Goal: Information Seeking & Learning: Learn about a topic

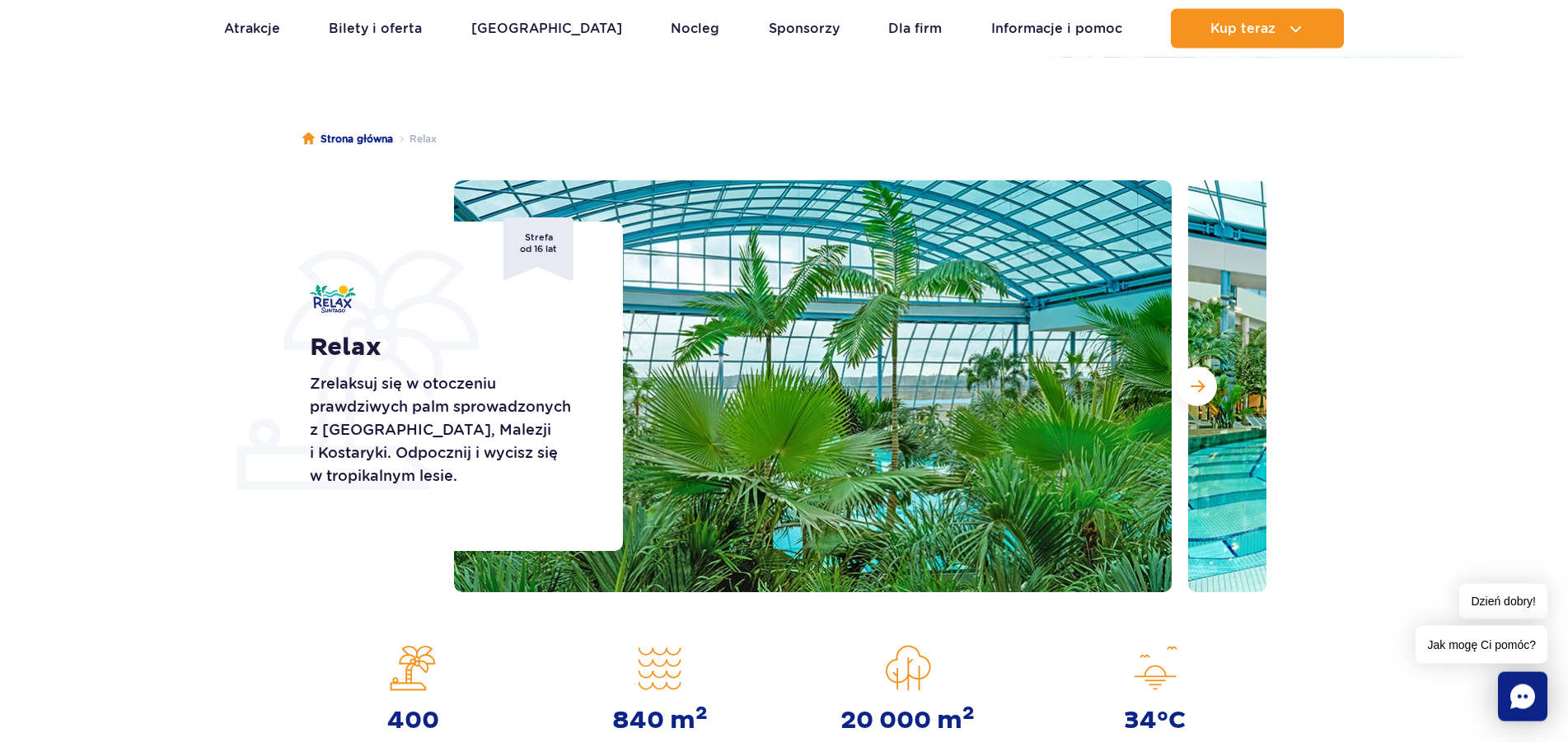
scroll to position [168, 0]
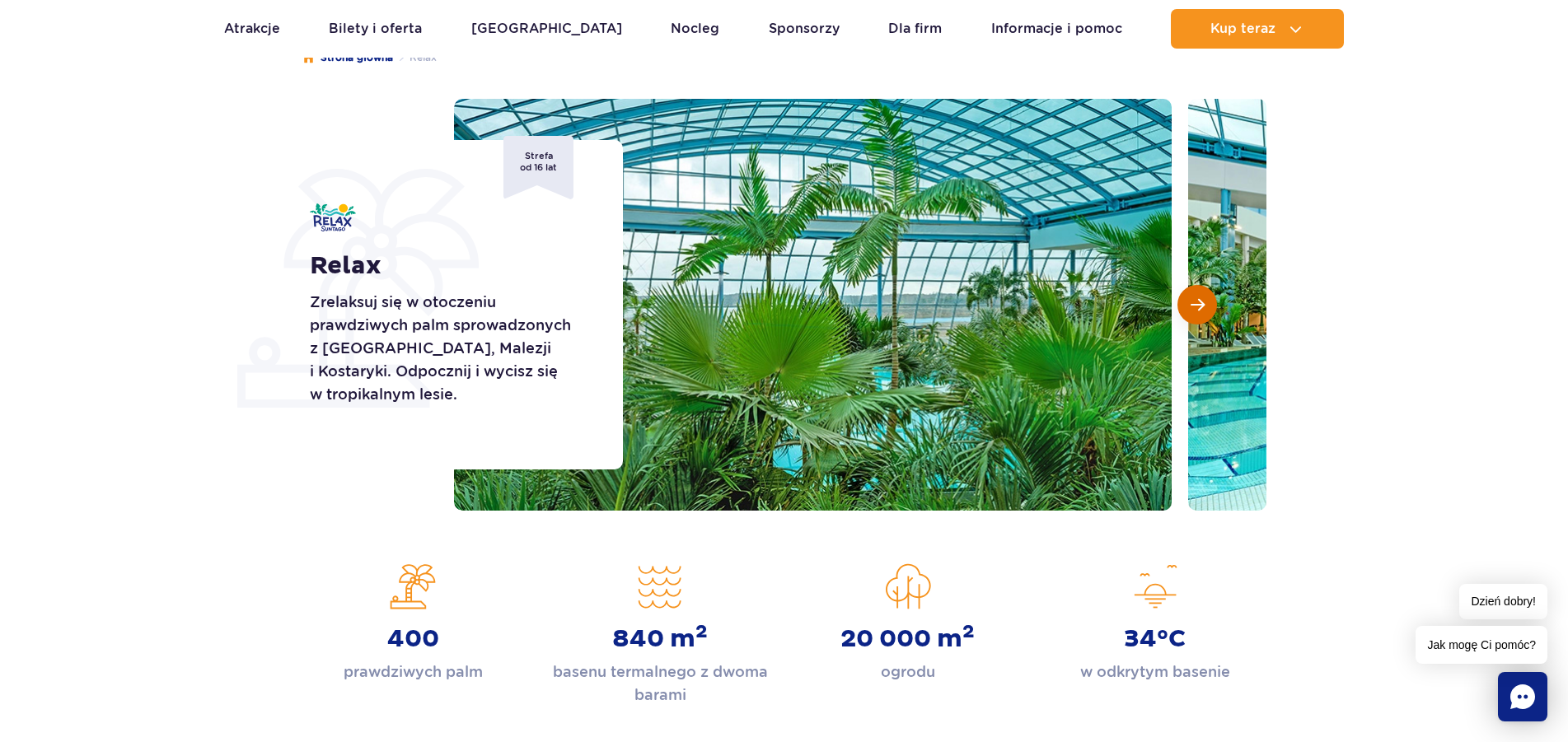
click at [1196, 303] on span "Następny slajd" at bounding box center [1197, 305] width 14 height 15
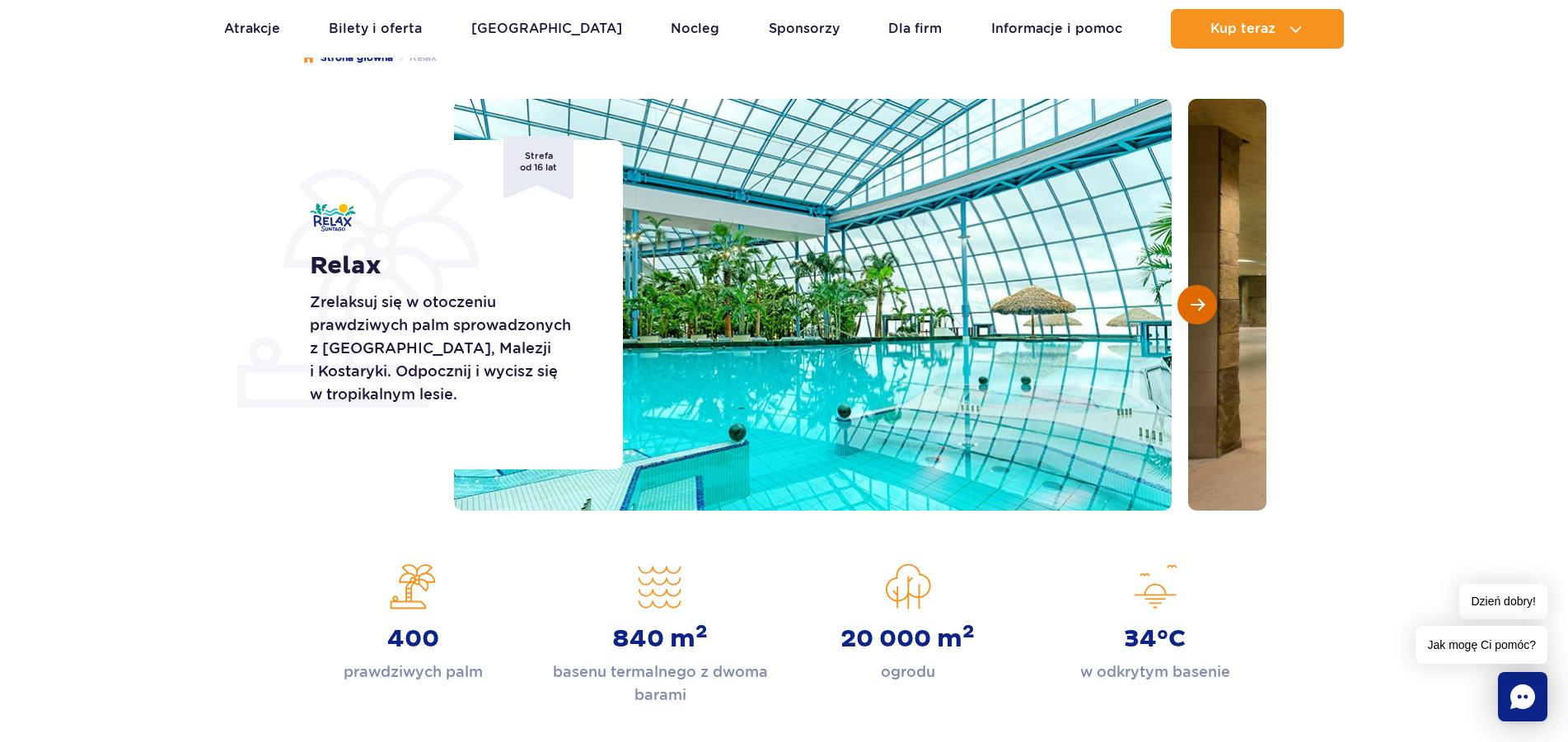
click at [1196, 303] on span "Następny slajd" at bounding box center [1197, 305] width 14 height 15
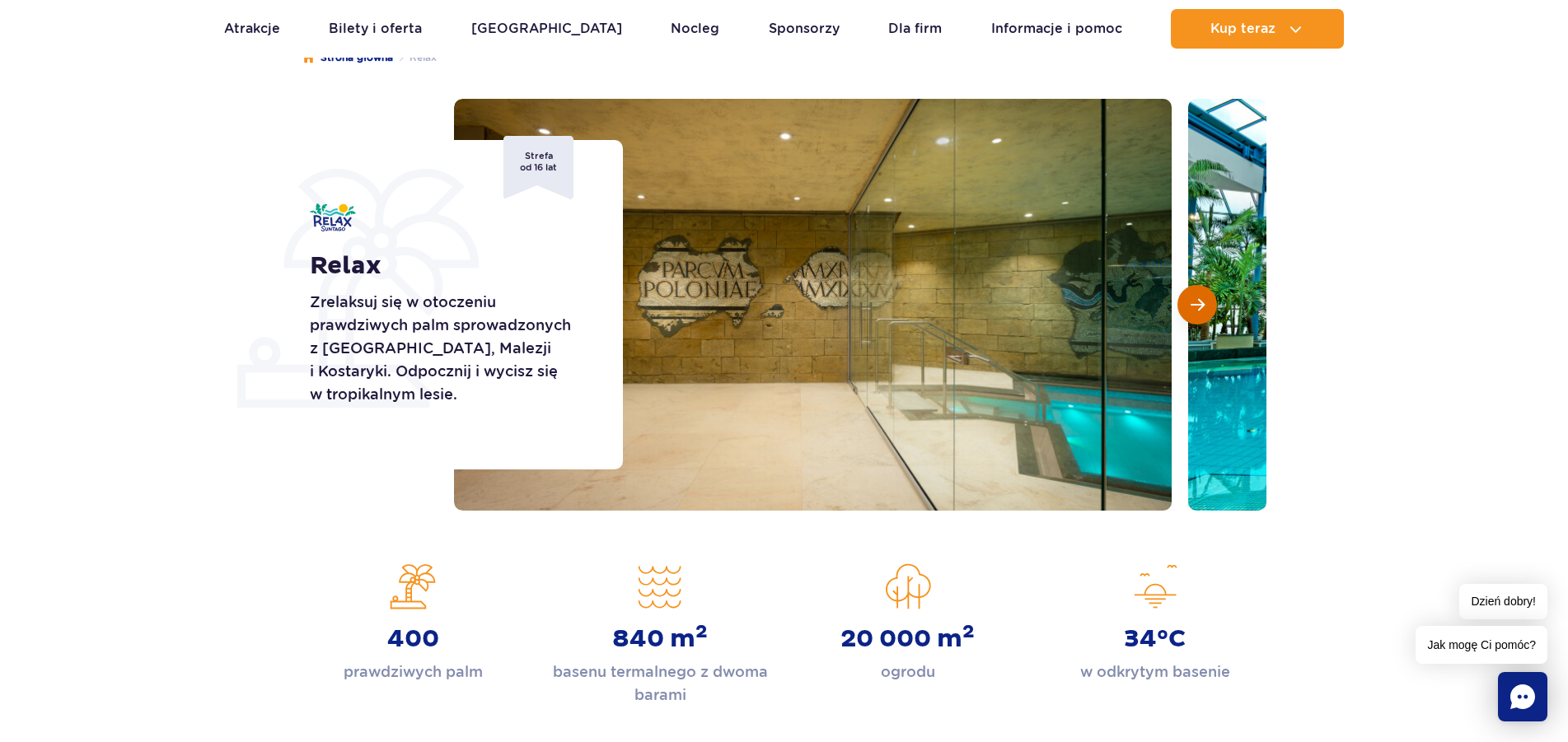
click at [1196, 303] on span "Następny slajd" at bounding box center [1197, 305] width 14 height 15
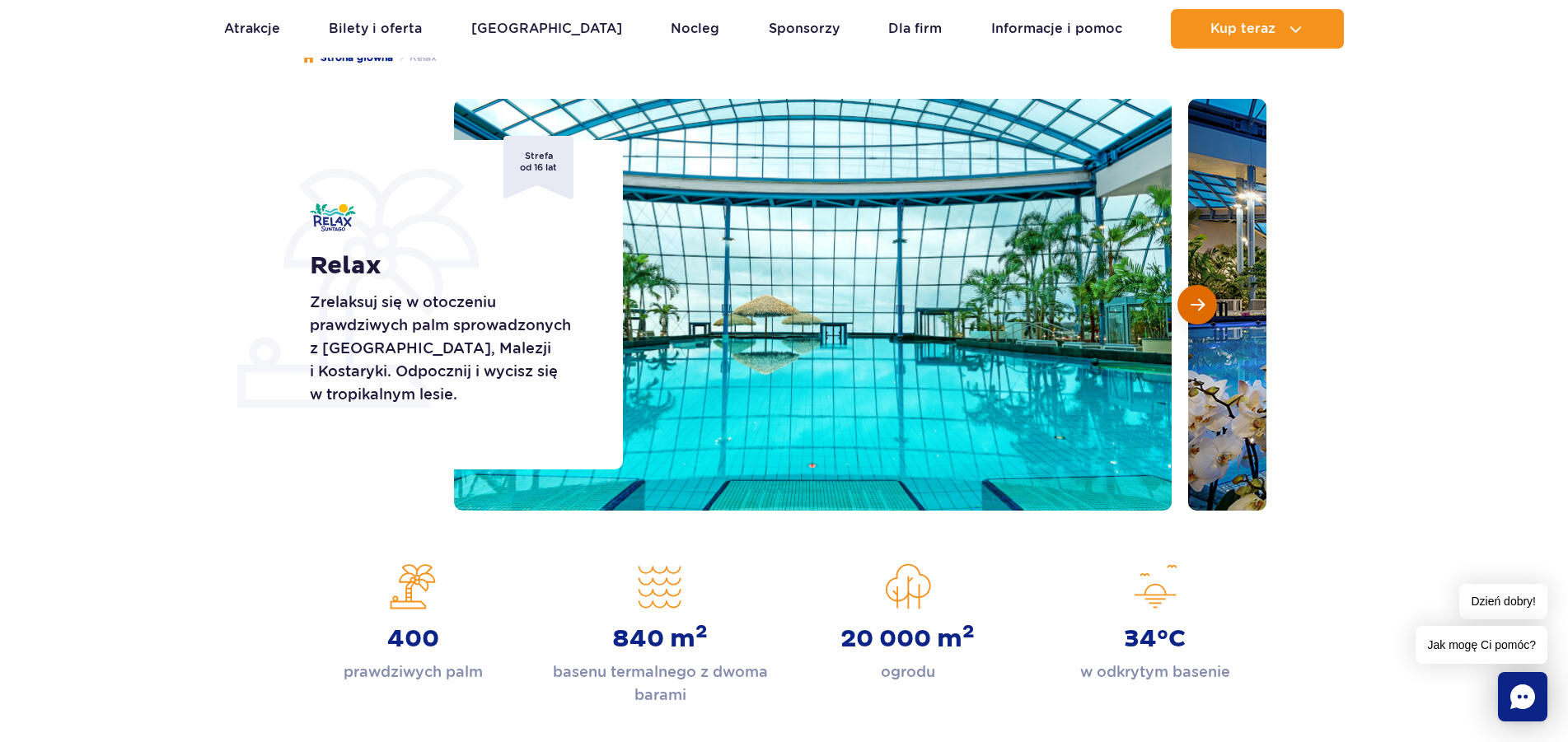
click at [1196, 303] on span "Następny slajd" at bounding box center [1197, 305] width 14 height 15
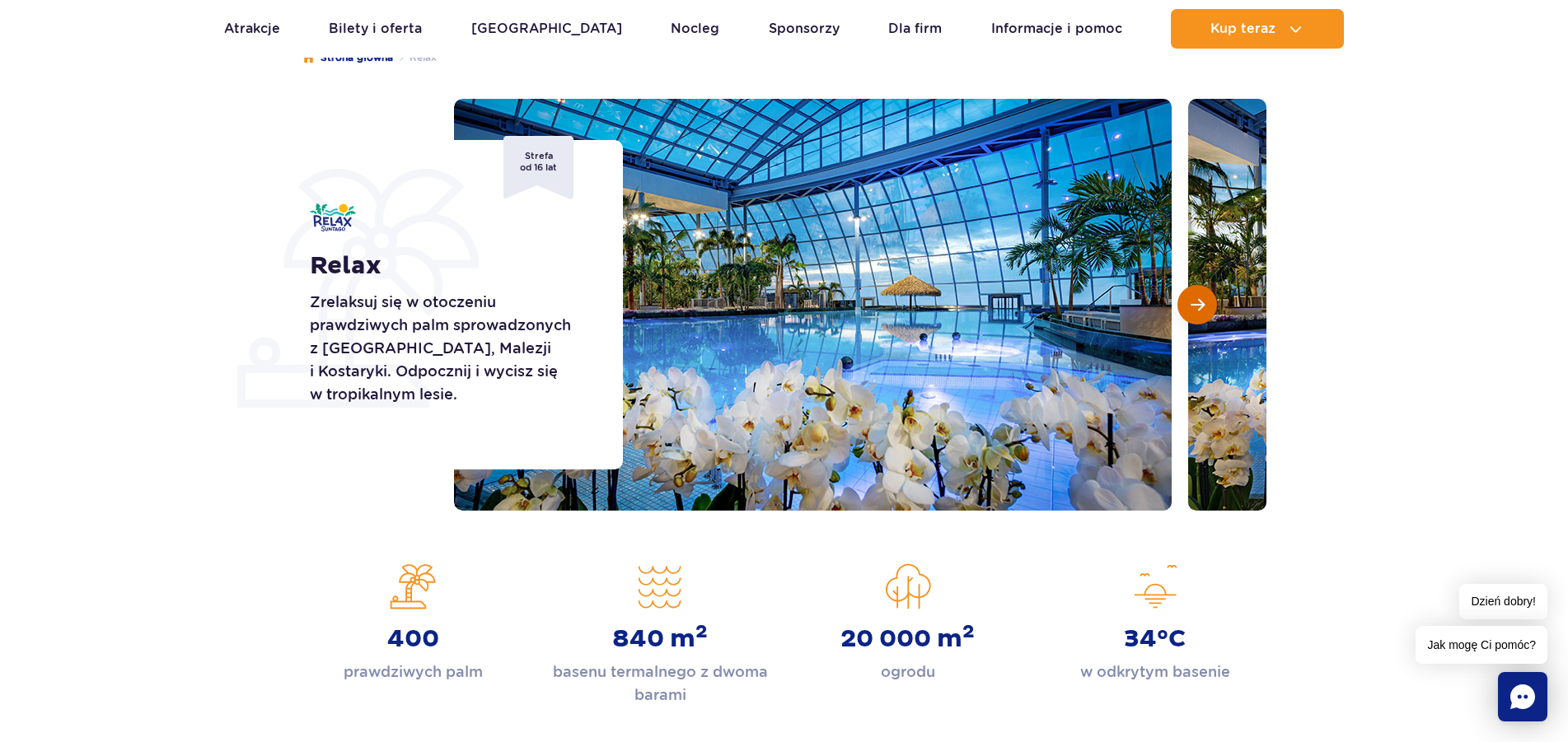
click at [1196, 303] on span "Następny slajd" at bounding box center [1197, 305] width 14 height 15
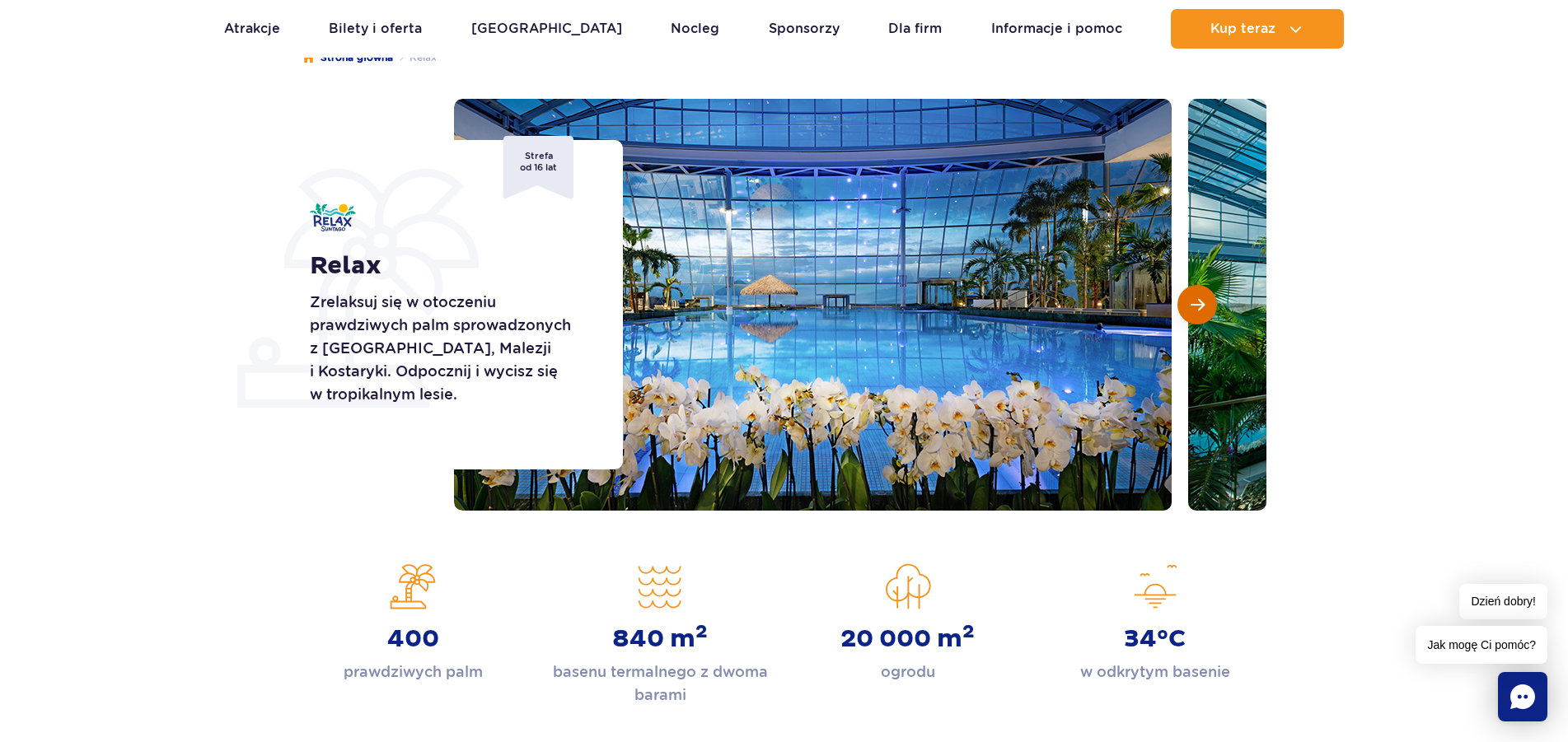
click at [1196, 303] on span "Następny slajd" at bounding box center [1197, 305] width 14 height 15
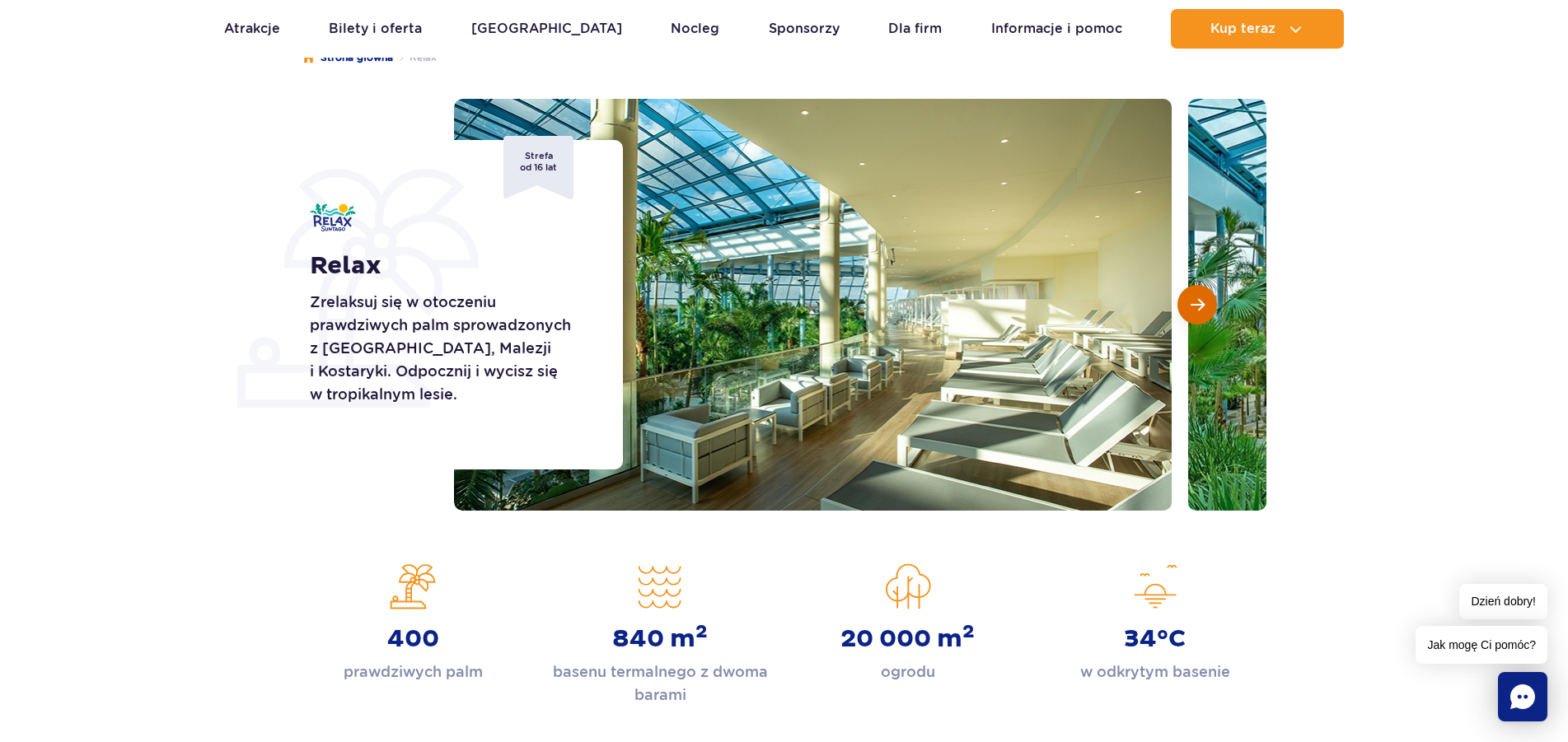
click at [1196, 303] on span "Następny slajd" at bounding box center [1197, 305] width 14 height 15
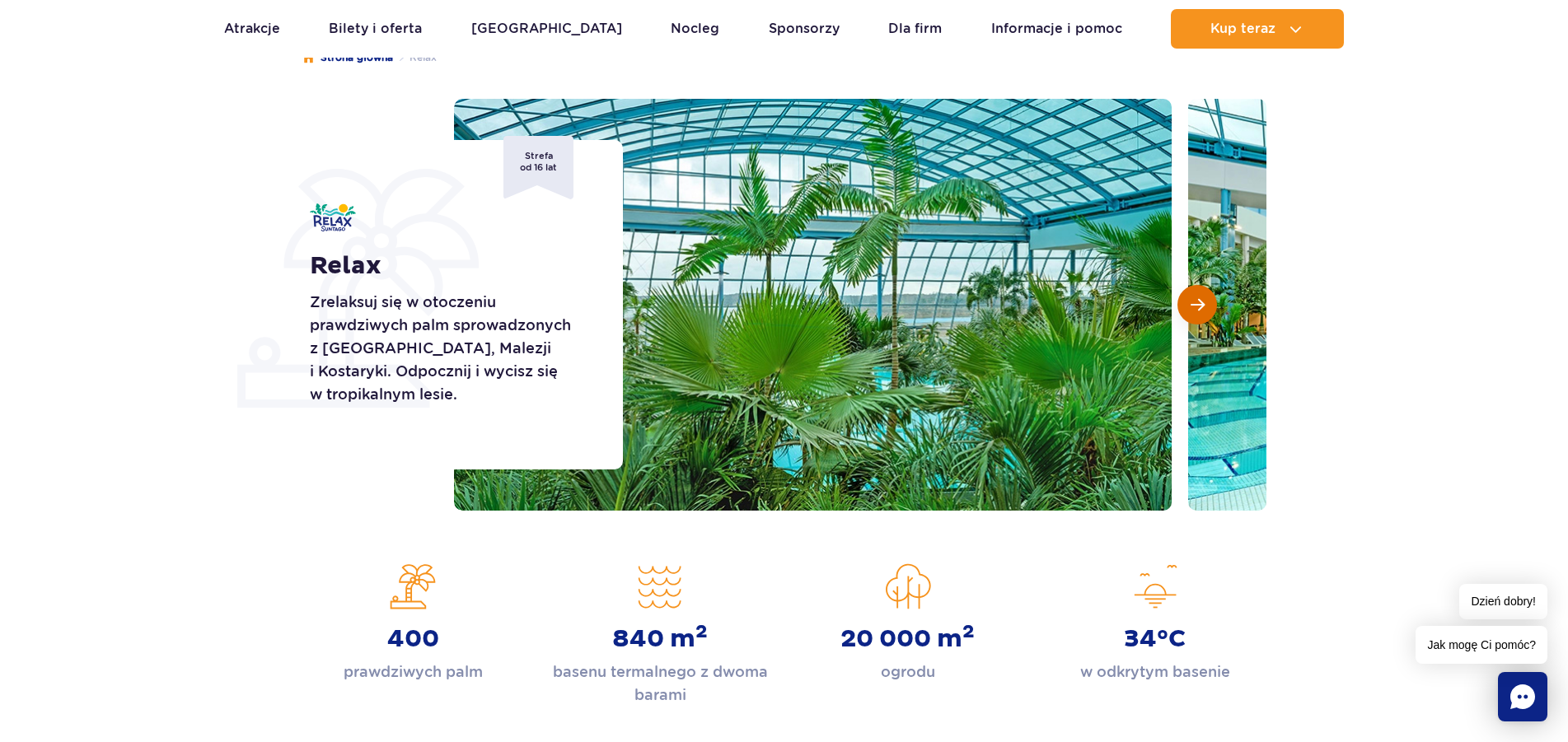
click at [1196, 303] on span "Następny slajd" at bounding box center [1197, 305] width 14 height 15
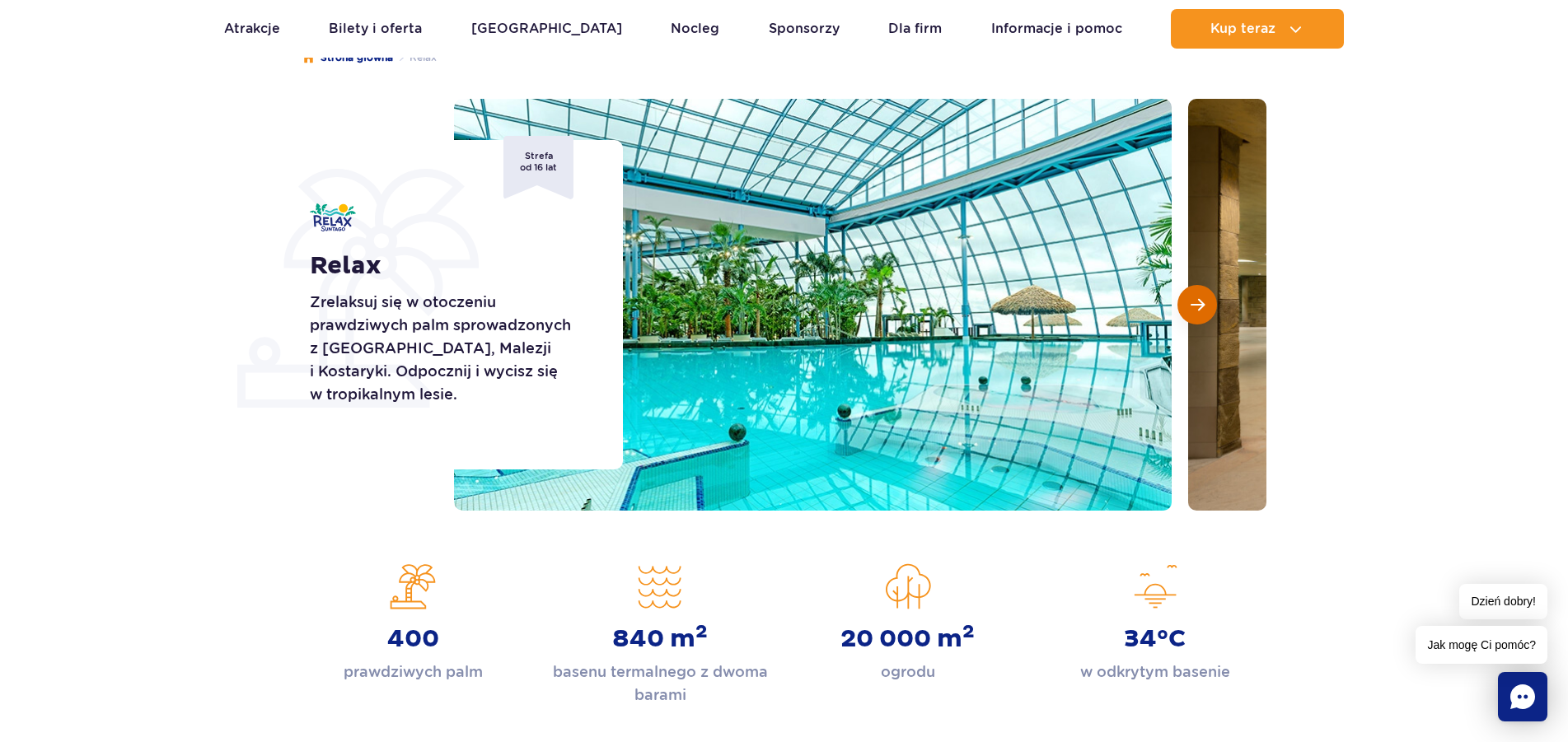
click at [1196, 303] on span "Następny slajd" at bounding box center [1197, 305] width 14 height 15
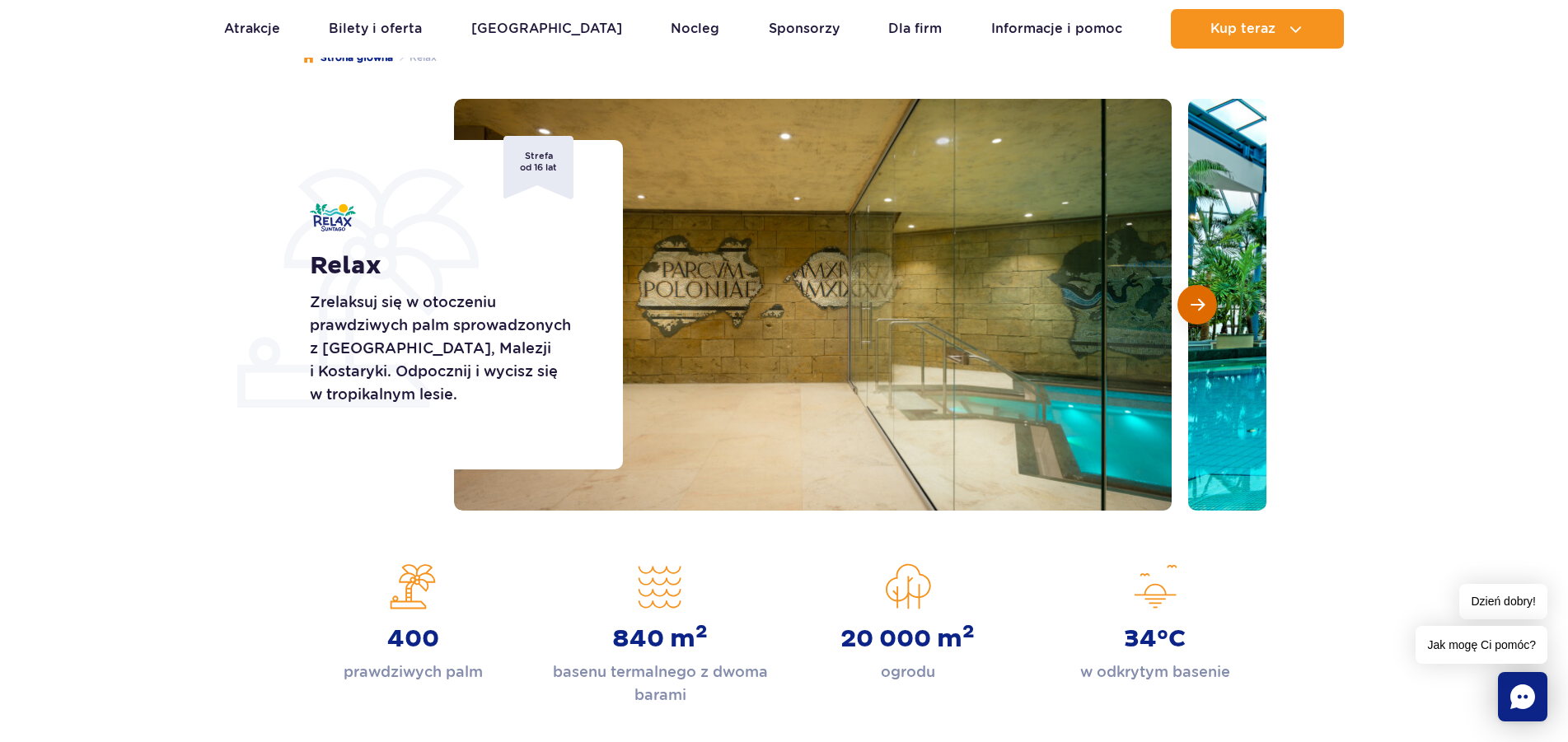
click at [1196, 303] on span "Następny slajd" at bounding box center [1197, 305] width 14 height 15
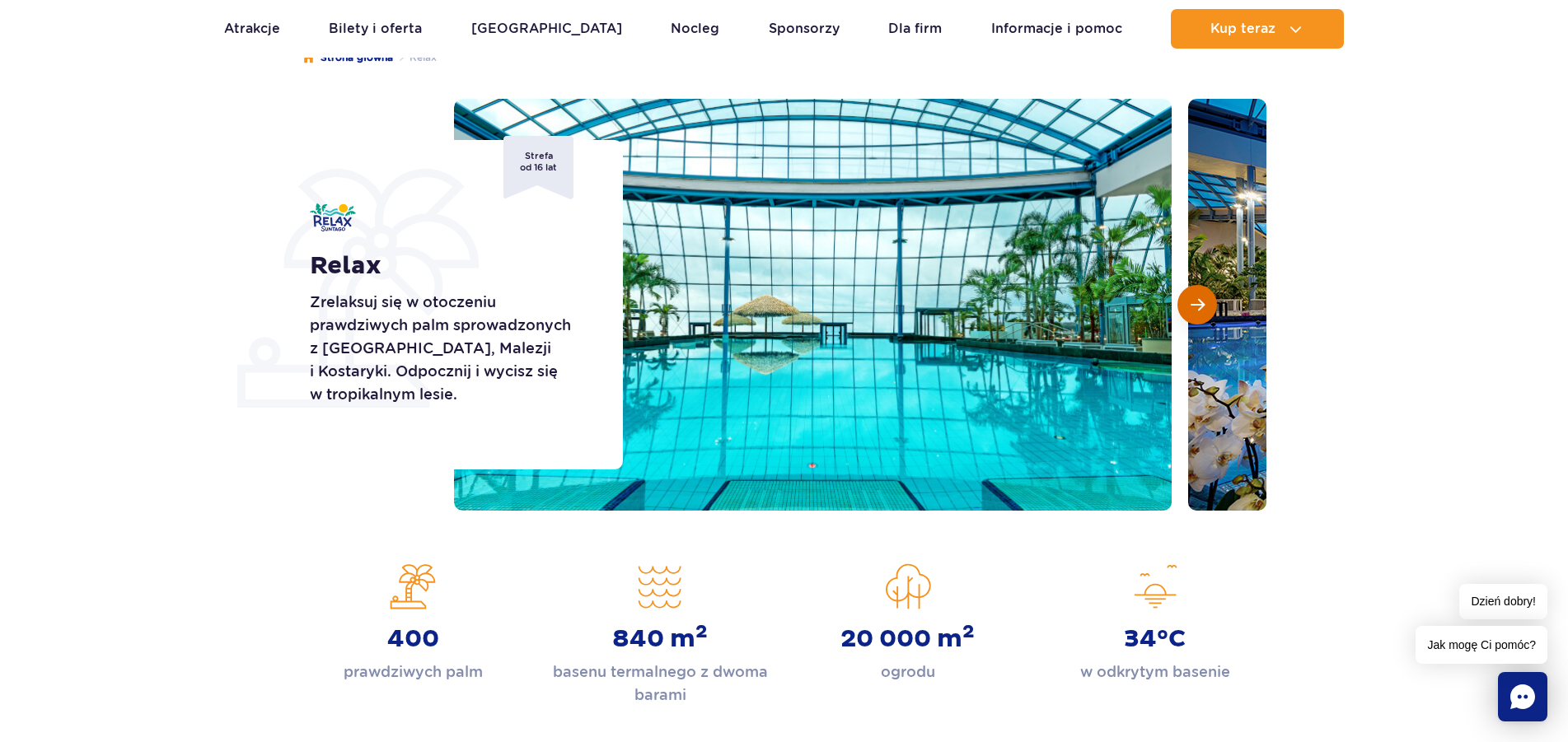
click at [1196, 303] on span "Następny slajd" at bounding box center [1197, 305] width 14 height 15
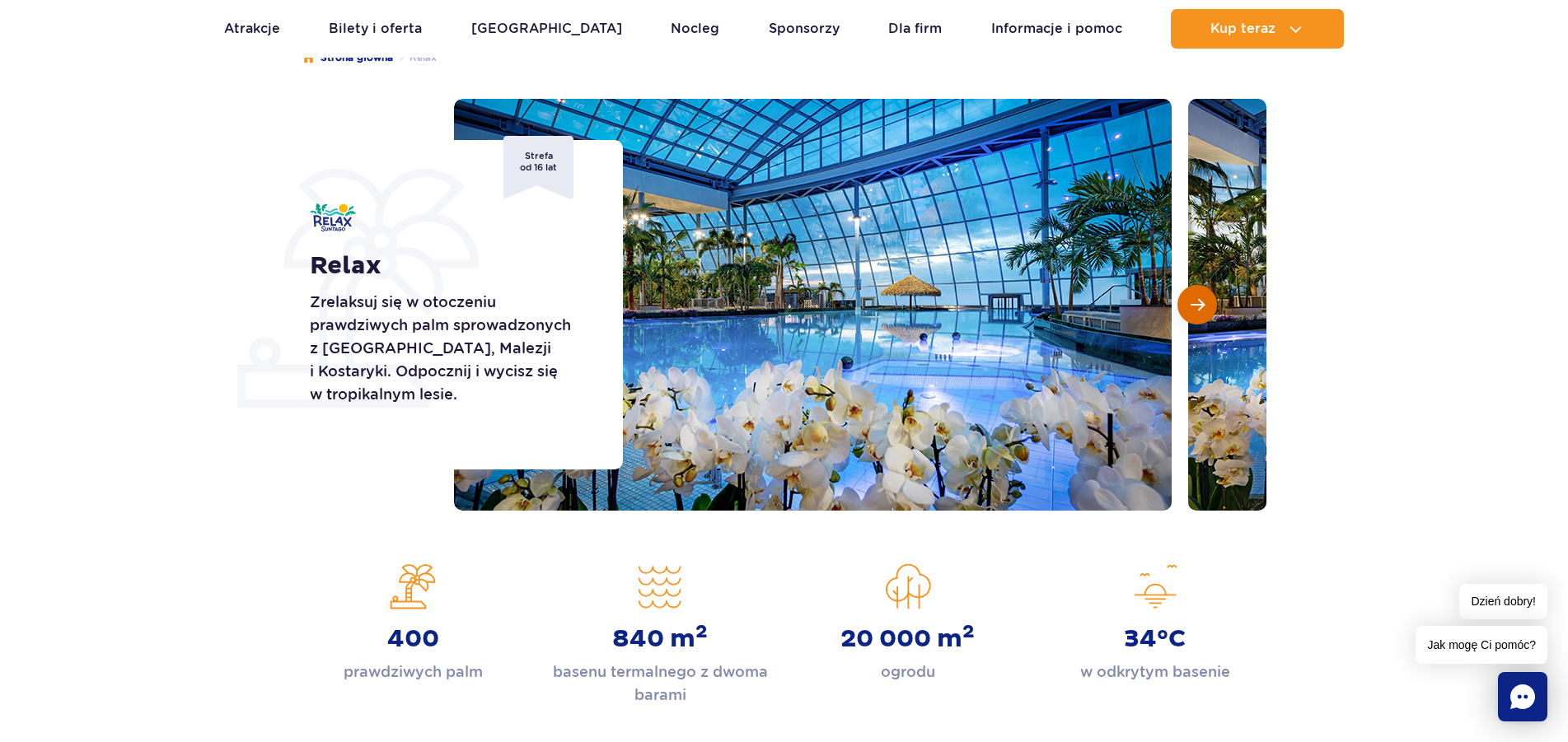
click at [1196, 303] on span "Następny slajd" at bounding box center [1197, 305] width 14 height 15
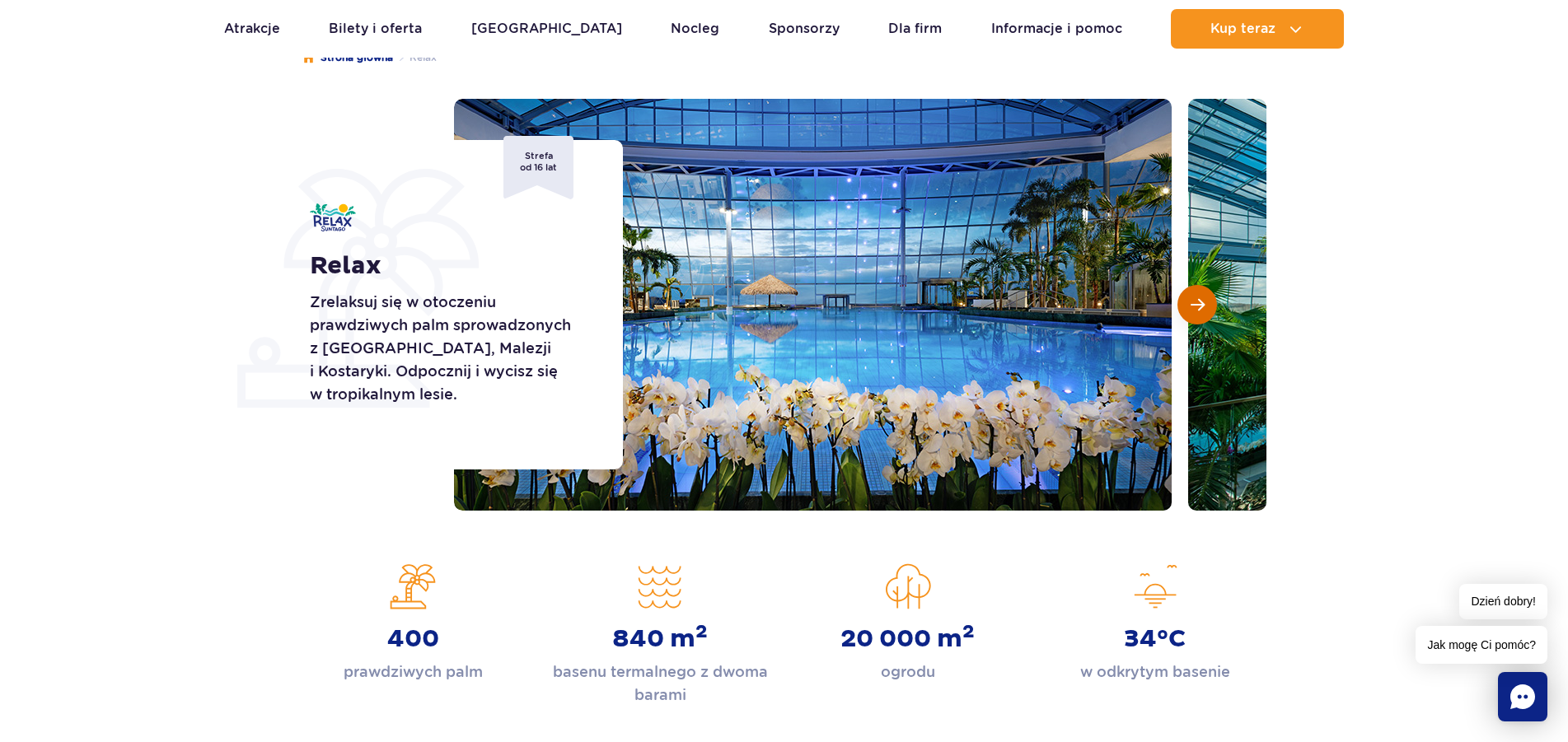
click at [1196, 303] on span "Następny slajd" at bounding box center [1197, 305] width 14 height 15
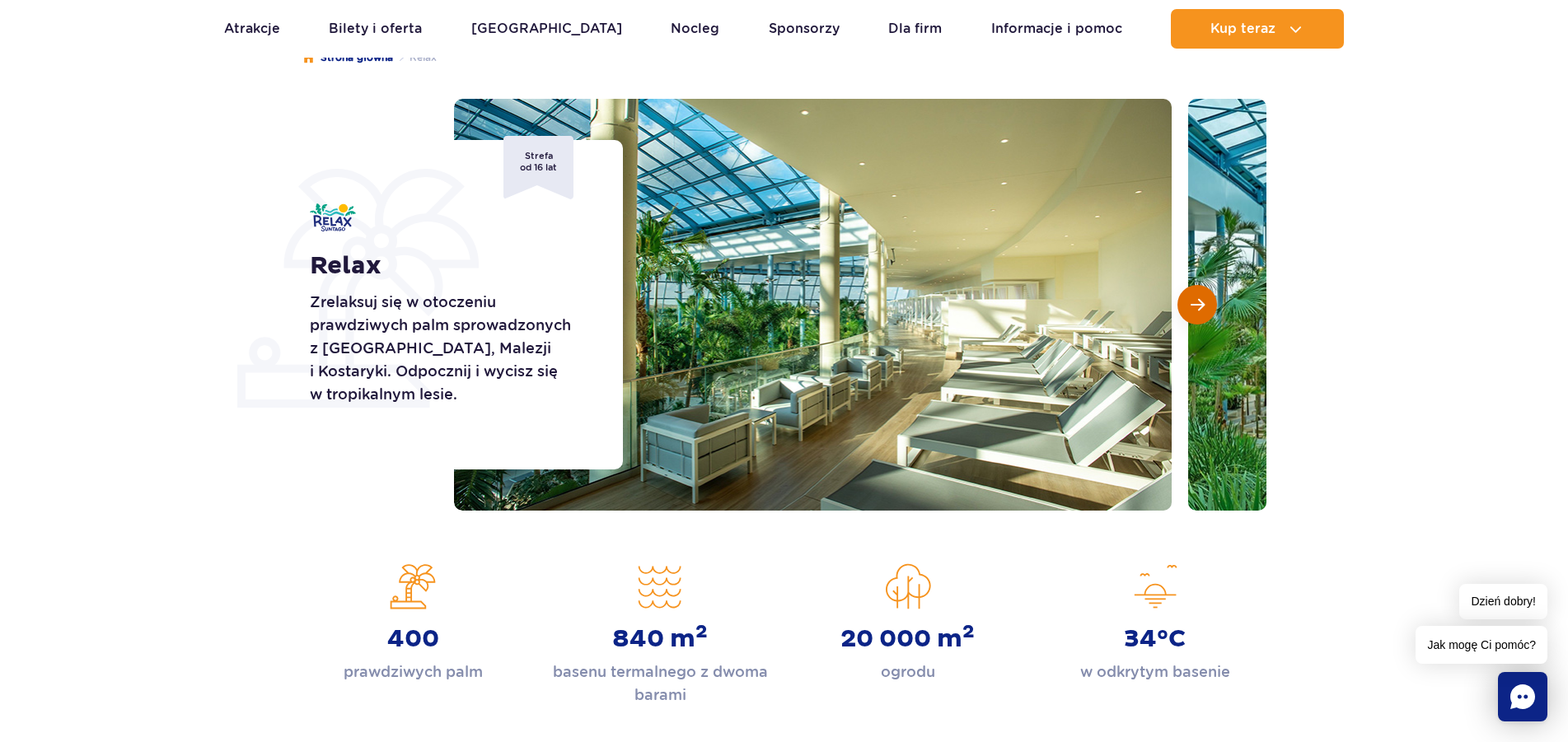
click at [1196, 303] on span "Następny slajd" at bounding box center [1197, 305] width 14 height 15
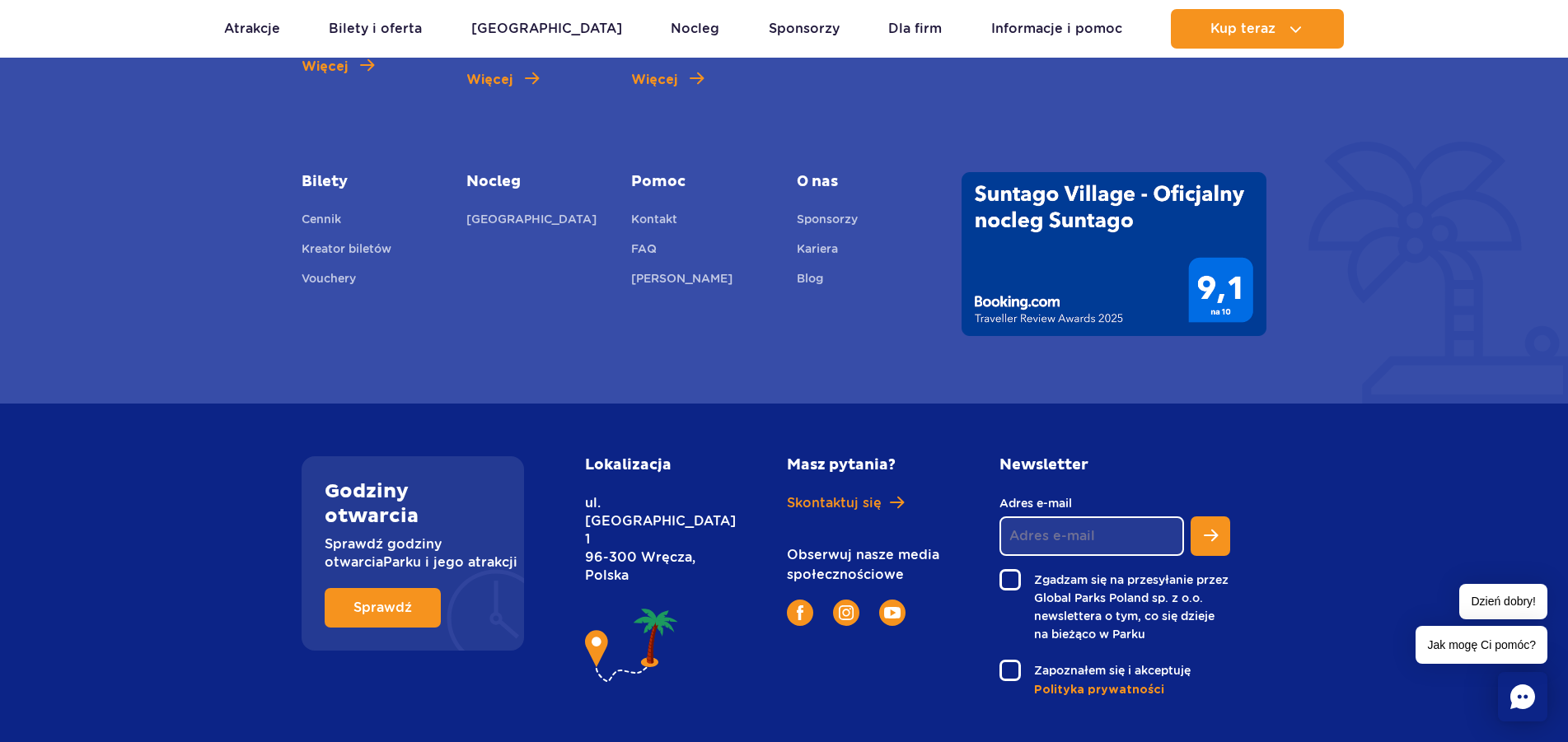
scroll to position [4143, 0]
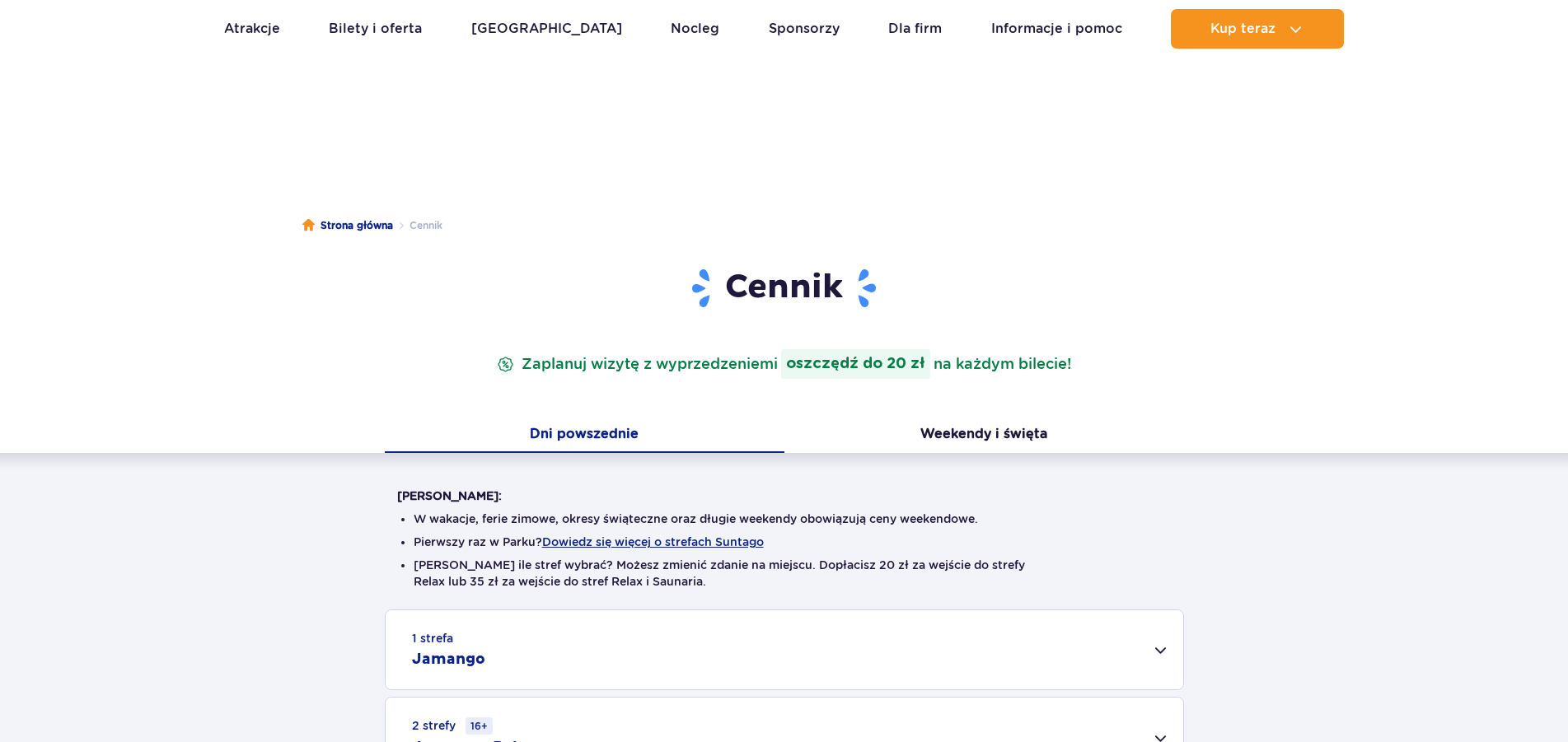
scroll to position [2615, 0]
